Goal: Task Accomplishment & Management: Use online tool/utility

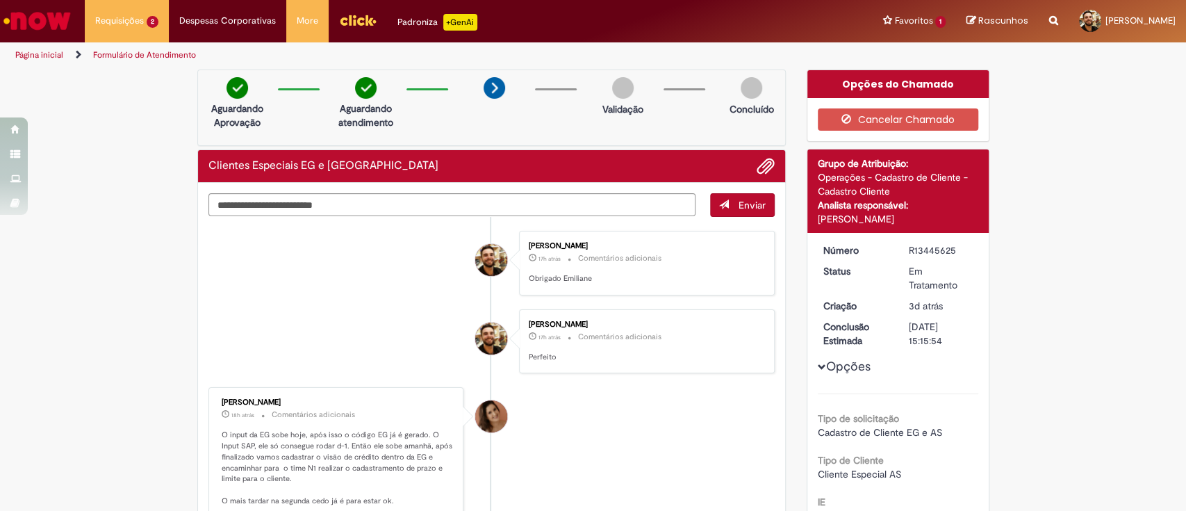
scroll to position [92, 0]
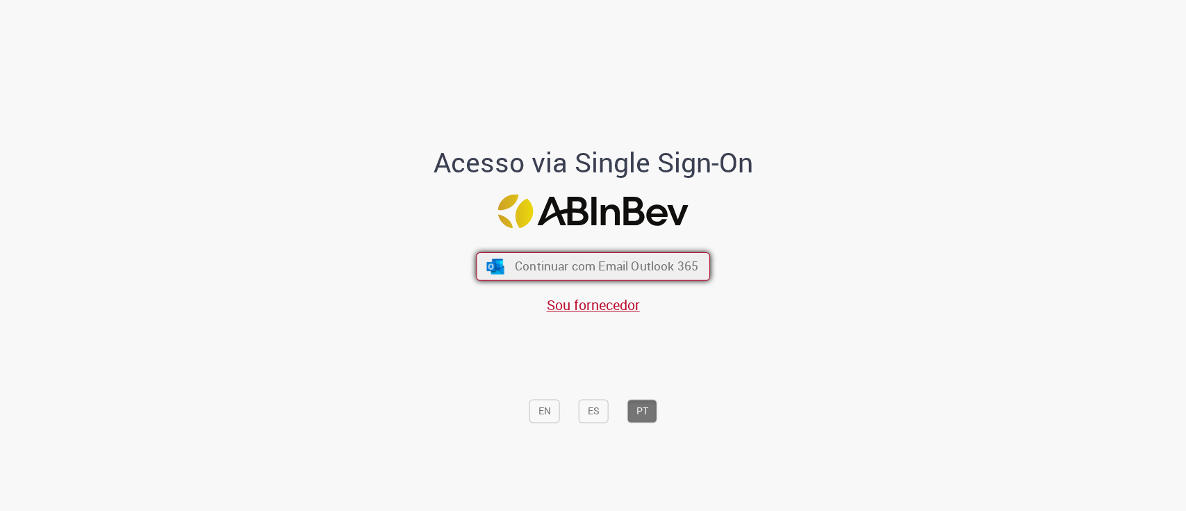
click at [596, 268] on span "Continuar com Email Outlook 365" at bounding box center [606, 266] width 183 height 16
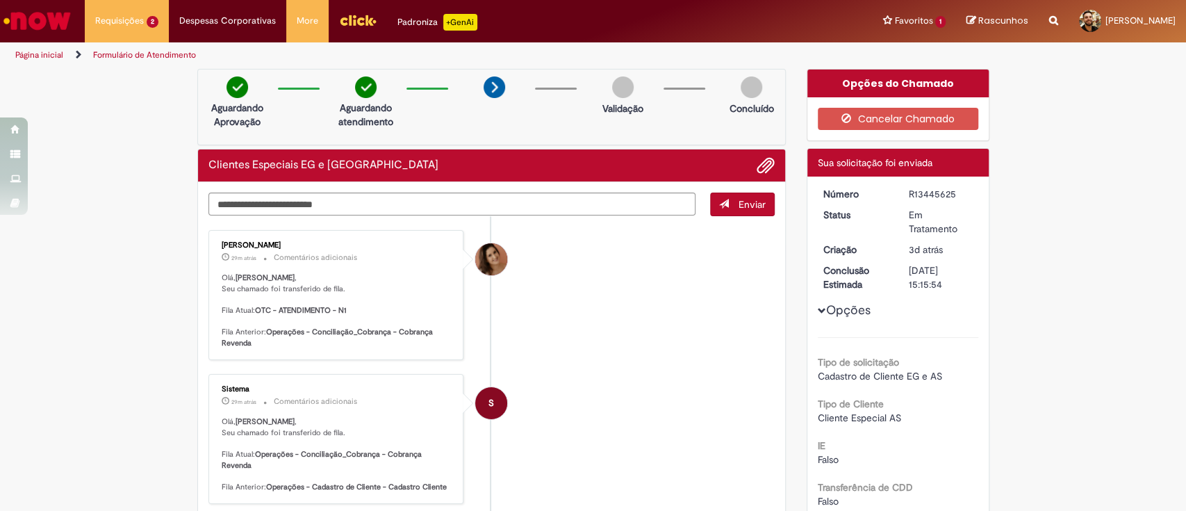
scroll to position [1, 0]
